Goal: Find contact information: Find contact information

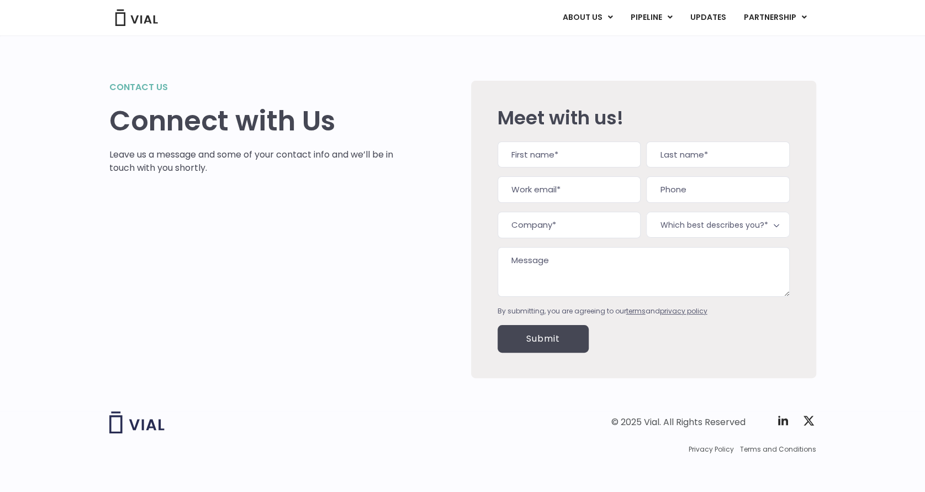
scroll to position [12, 0]
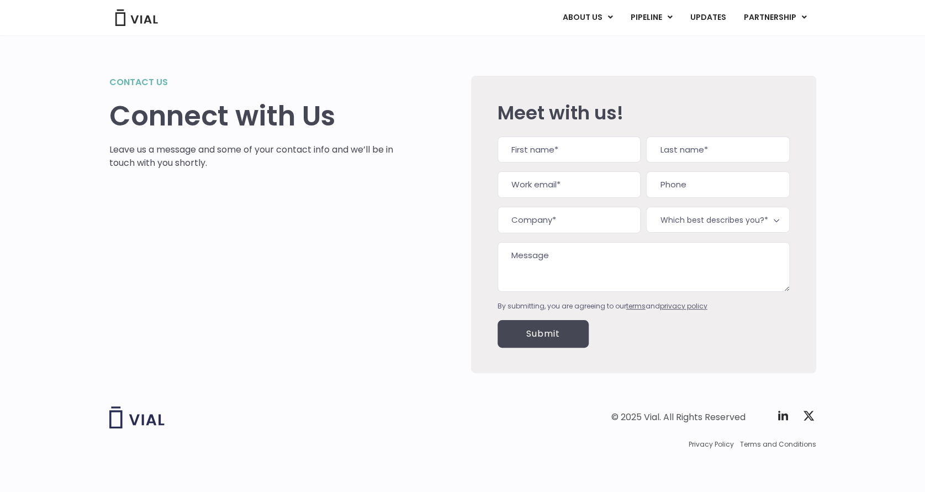
click at [404, 391] on footer "© 2025 Vial. All Rights Reserved Twitter X Logo Privacy Policy Terms and Condit…" at bounding box center [462, 439] width 925 height 107
click at [206, 418] on div at bounding box center [284, 417] width 351 height 22
click at [224, 244] on div "Contact us Connect with Us Leave us a message and some of your contact info and…" at bounding box center [251, 224] width 285 height 297
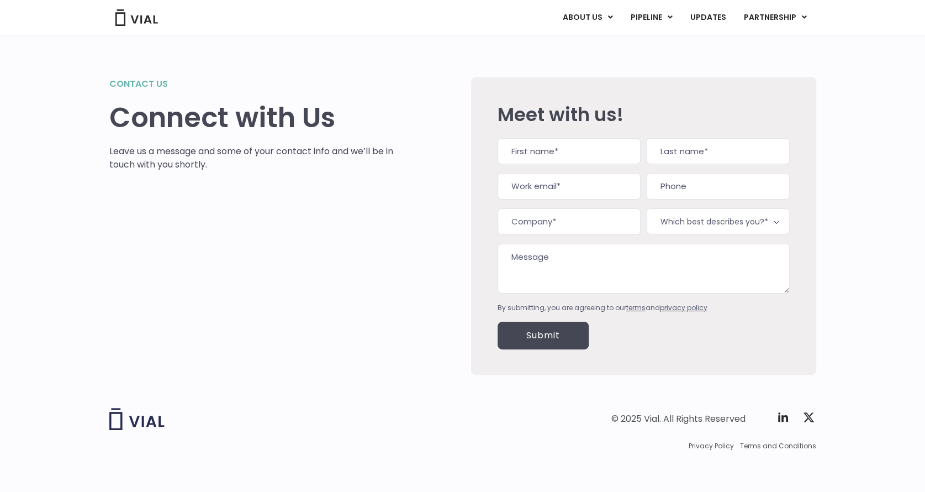
scroll to position [0, 0]
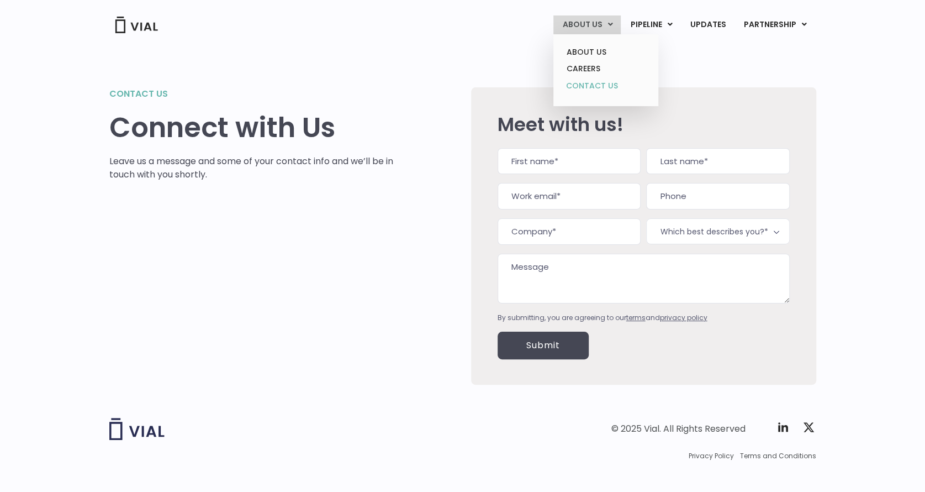
click at [599, 87] on link "CONTACT US" at bounding box center [605, 86] width 97 height 18
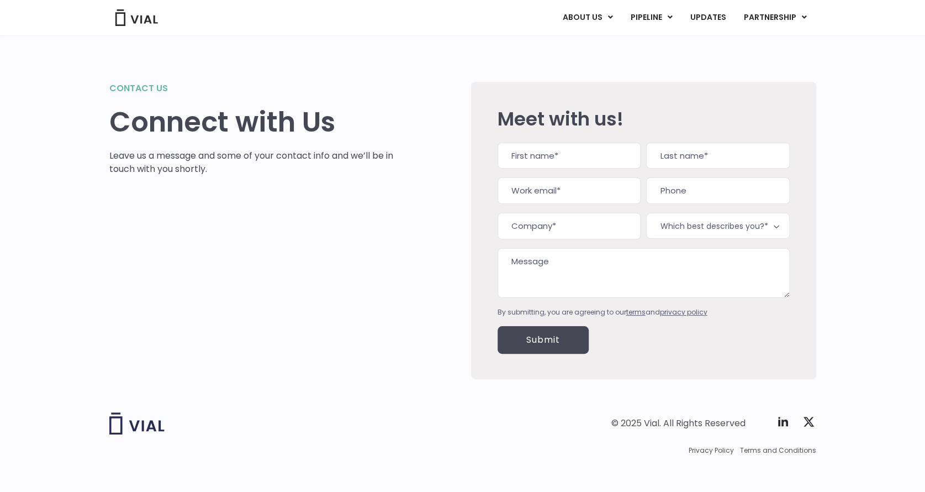
scroll to position [12, 0]
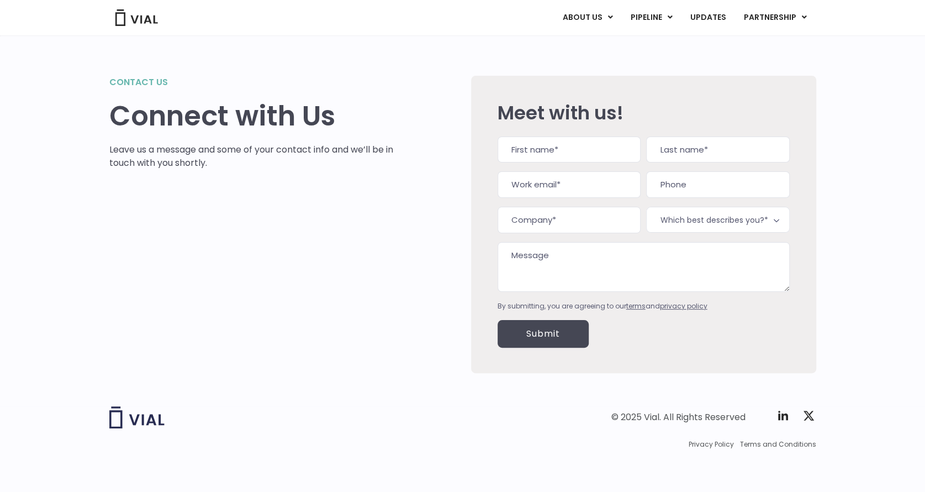
click at [176, 356] on div "Contact us Connect with Us Leave us a message and some of your contact info and…" at bounding box center [251, 224] width 285 height 297
click at [543, 259] on textarea "Message" at bounding box center [644, 267] width 292 height 50
click at [393, 241] on div "Contact us Connect with Us Leave us a message and some of your contact info and…" at bounding box center [251, 224] width 285 height 297
